Goal: Navigation & Orientation: Find specific page/section

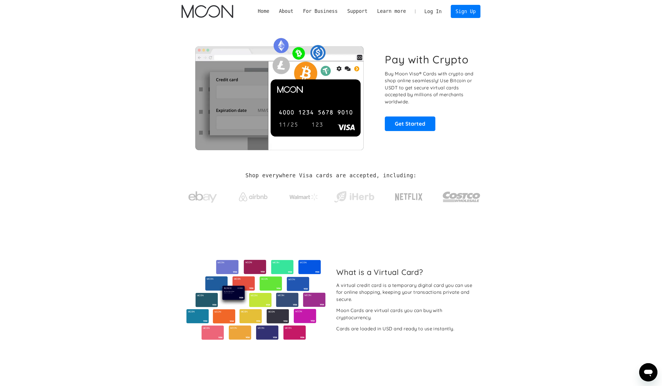
click at [432, 12] on link "Log In" at bounding box center [433, 11] width 27 height 13
